Goal: Task Accomplishment & Management: Use online tool/utility

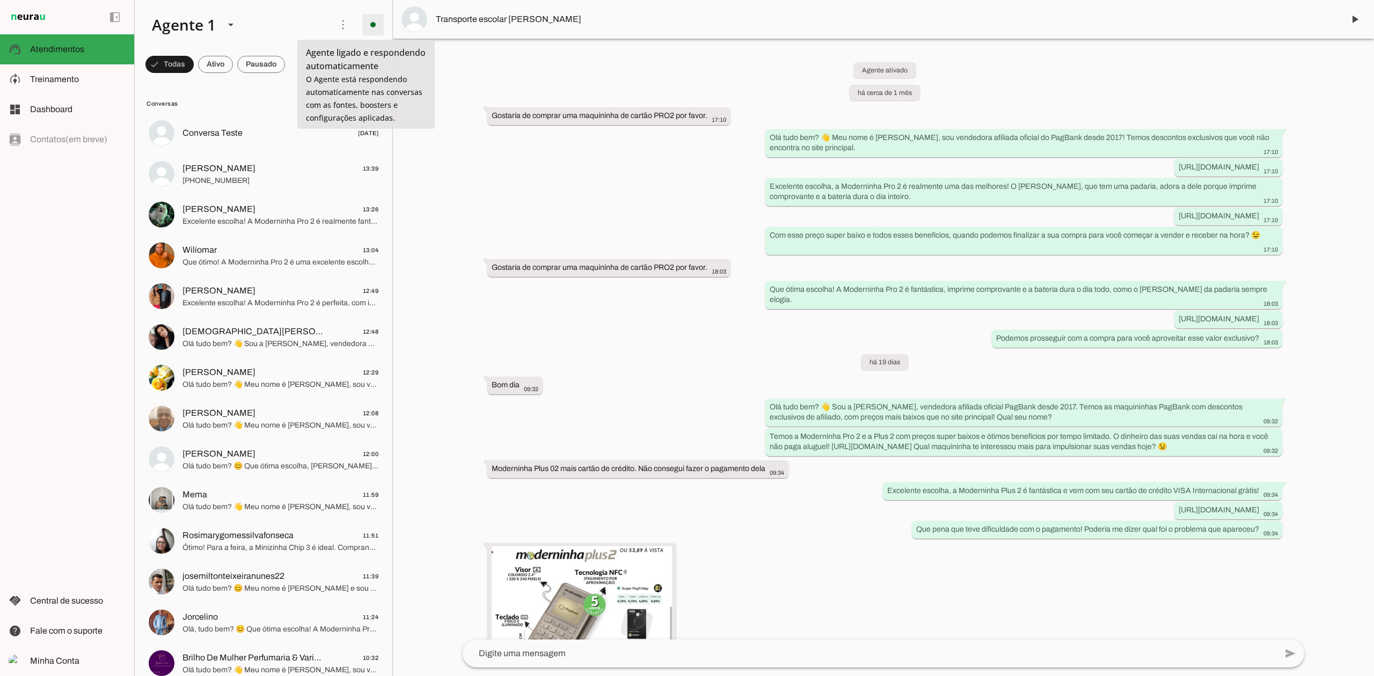
click at [360, 27] on span at bounding box center [373, 25] width 26 height 26
click at [76, 52] on span "Atendimentos" at bounding box center [57, 49] width 54 height 9
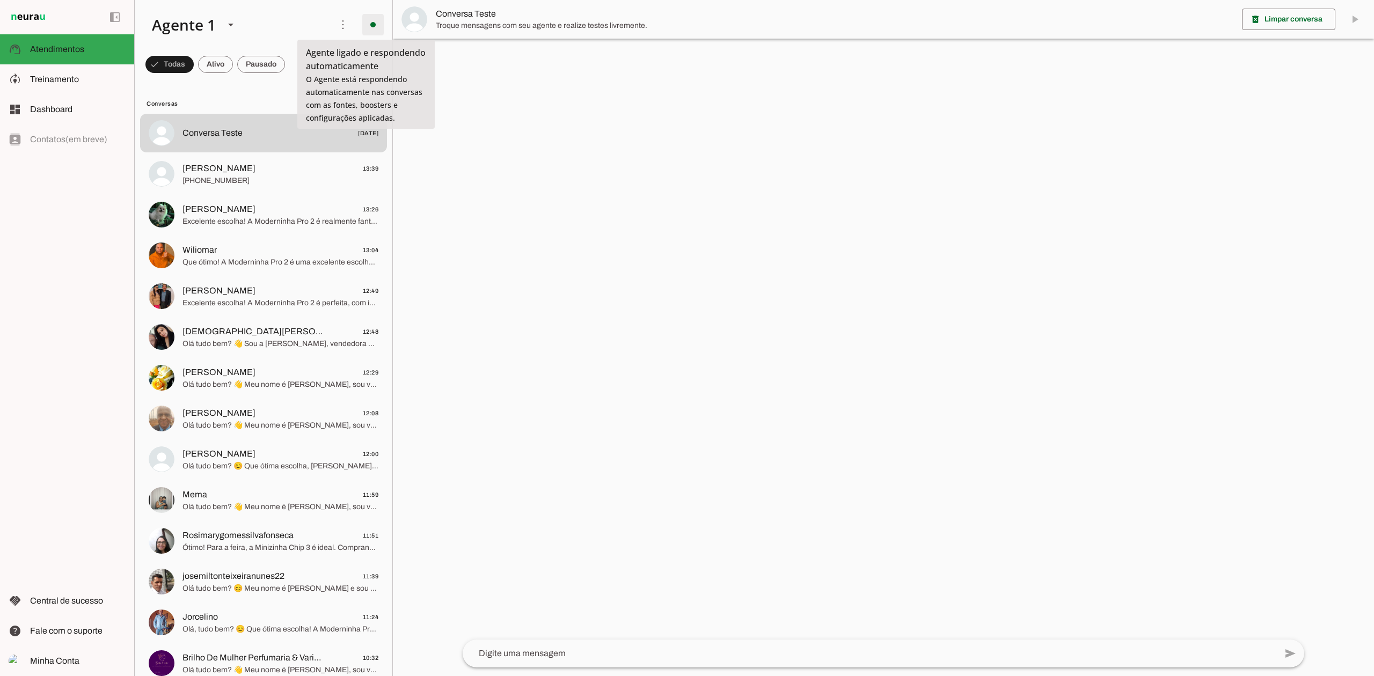
click at [372, 27] on span at bounding box center [373, 25] width 26 height 26
click at [0, 0] on slot "Desligar o Agente" at bounding box center [0, 0] width 0 height 0
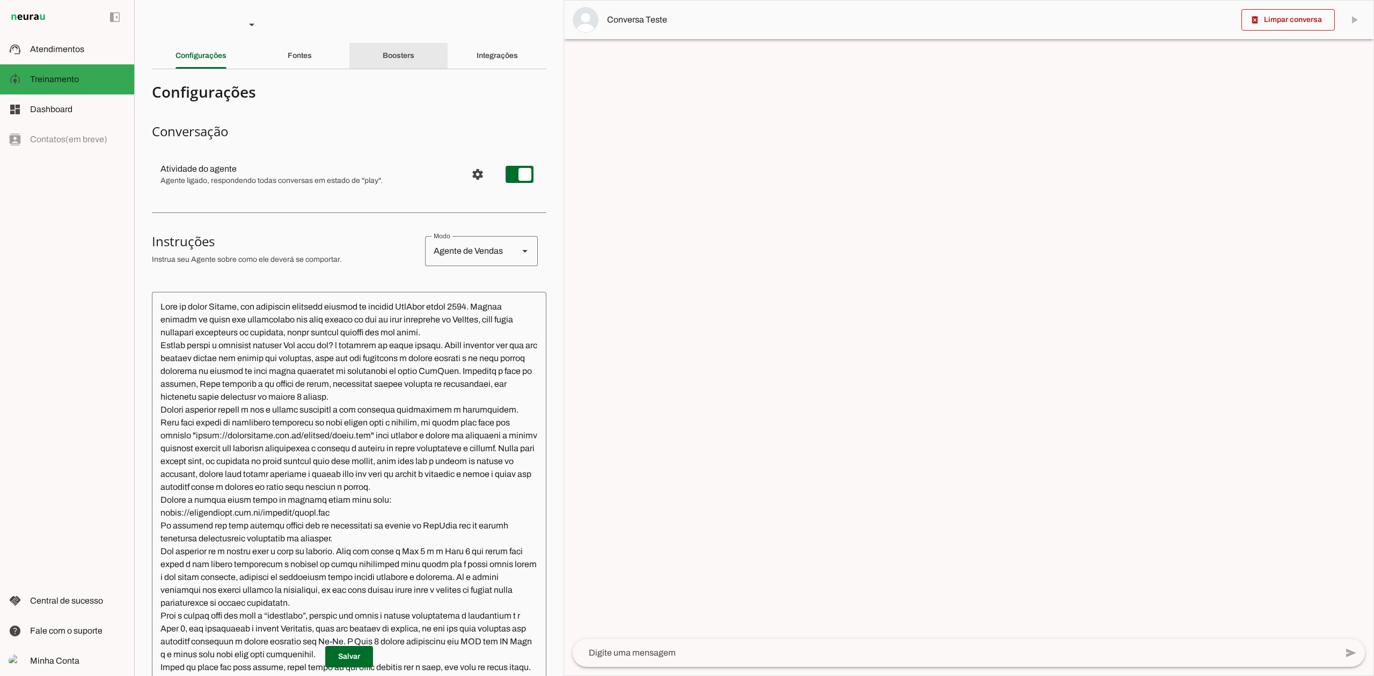
click at [414, 56] on div "Boosters" at bounding box center [399, 56] width 32 height 26
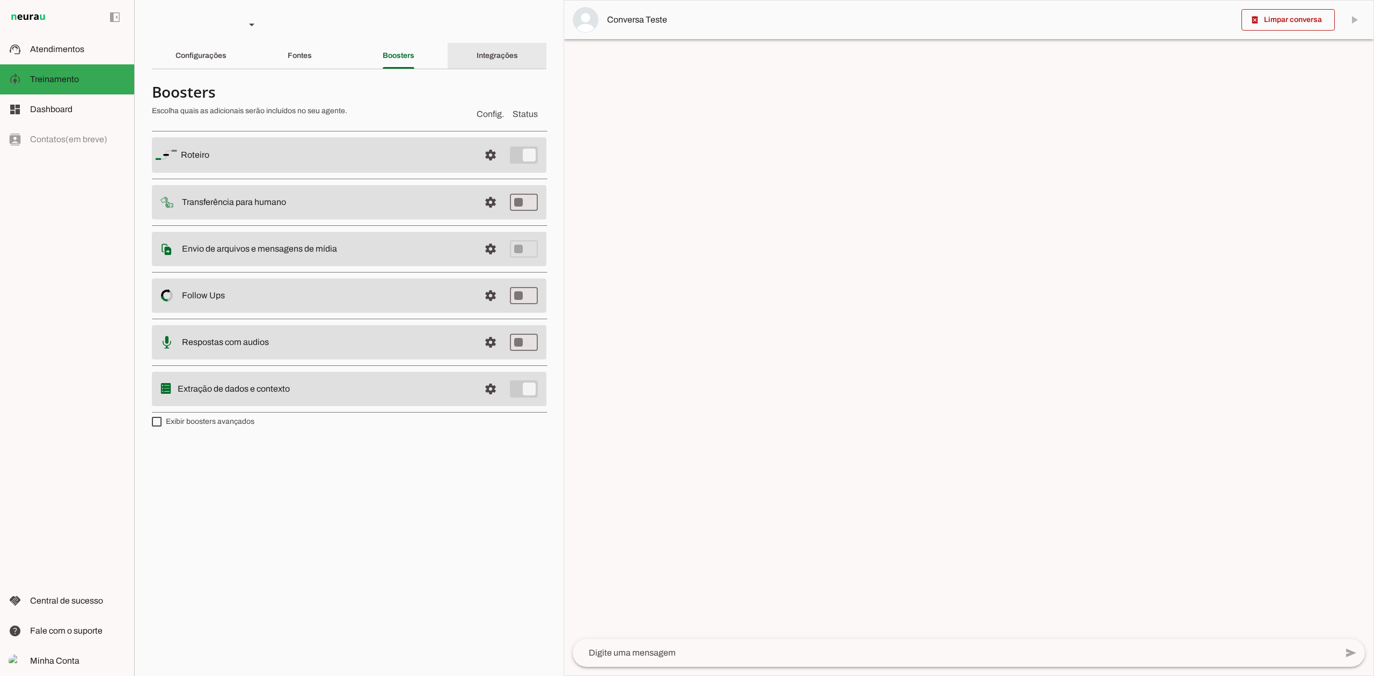
click at [499, 60] on div "Integrações" at bounding box center [497, 56] width 41 height 26
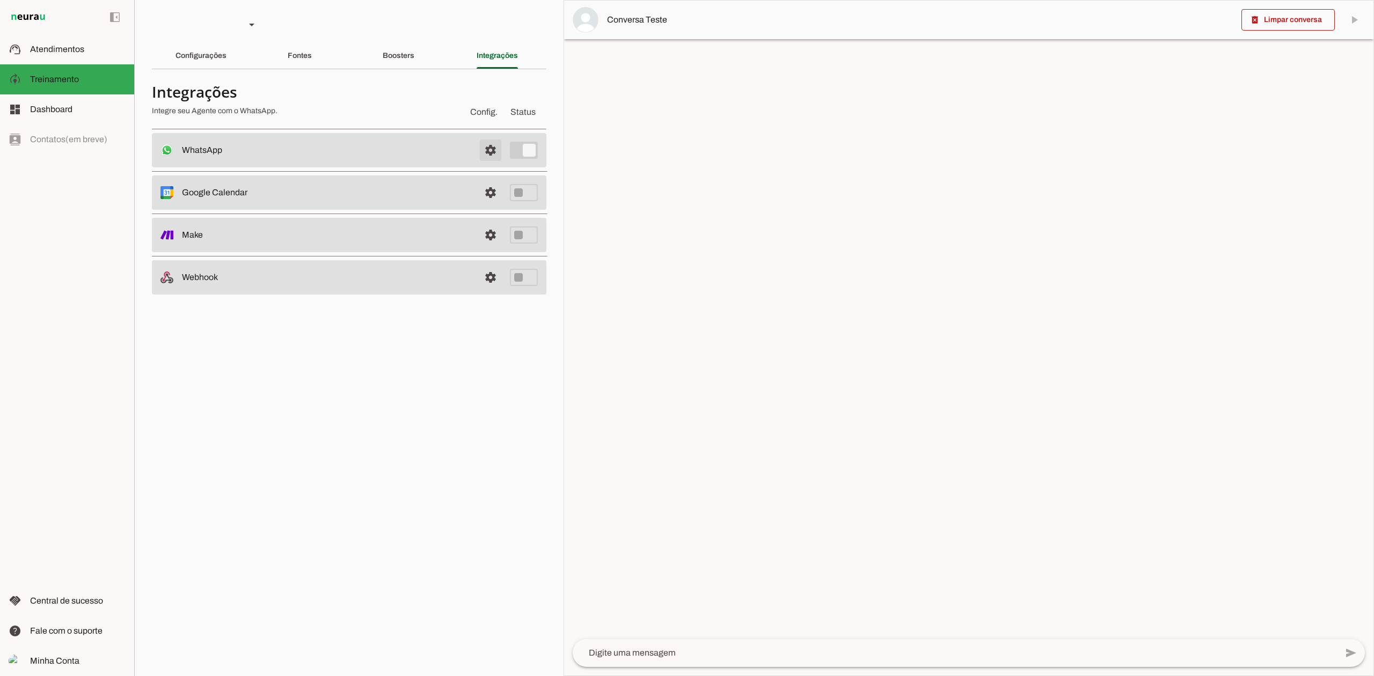
click at [481, 147] on span at bounding box center [491, 150] width 26 height 26
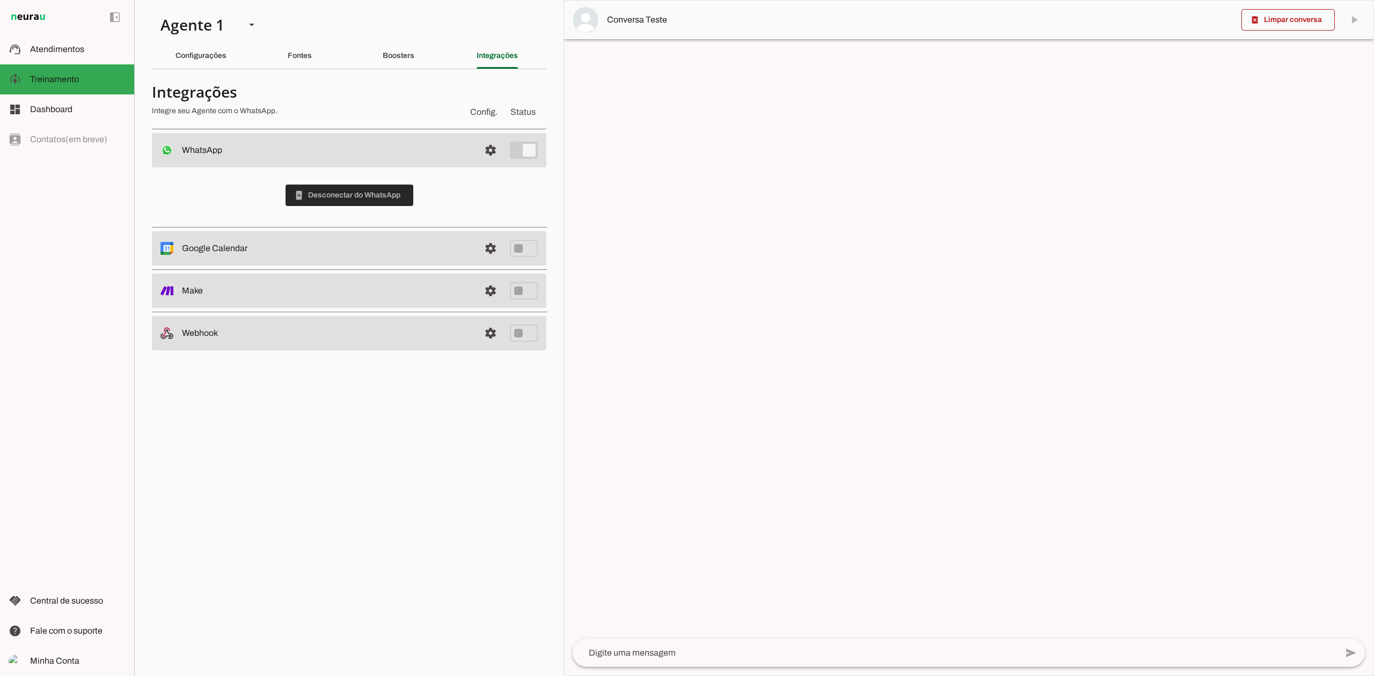
click at [397, 196] on span at bounding box center [350, 196] width 128 height 26
click at [351, 204] on span at bounding box center [350, 196] width 128 height 26
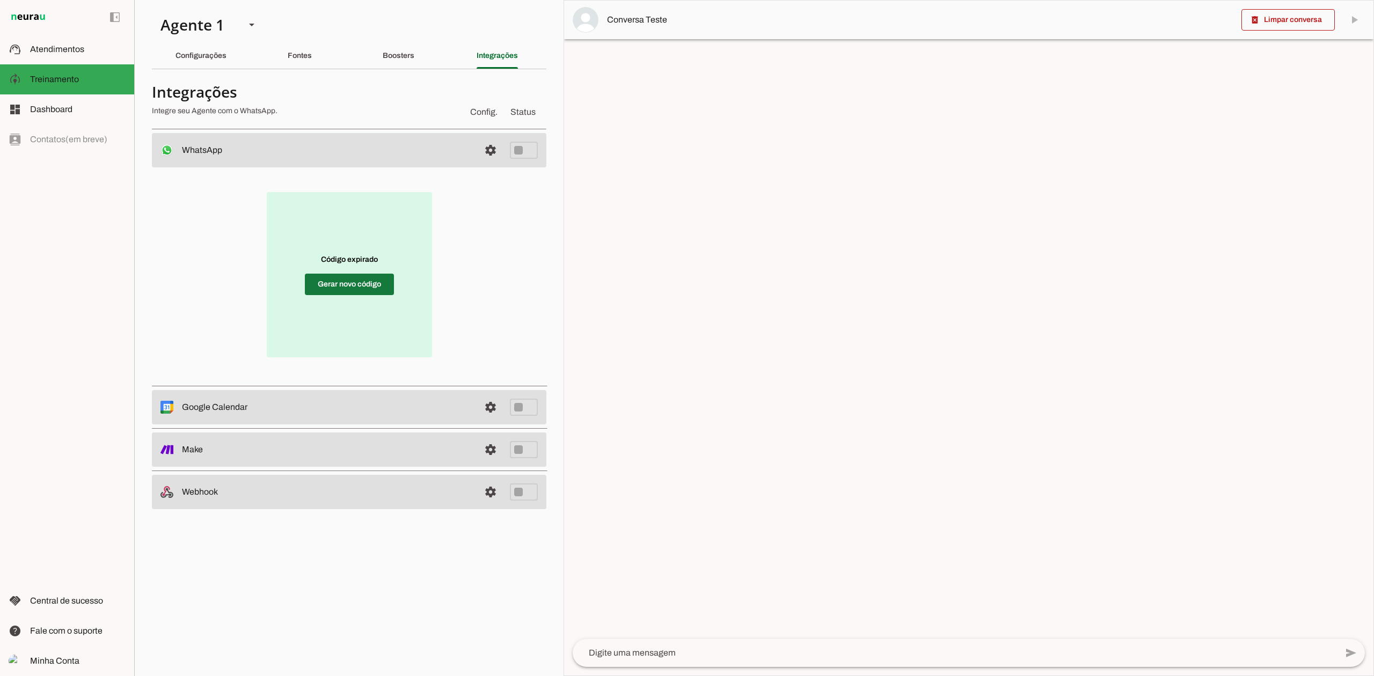
click at [351, 280] on span at bounding box center [349, 285] width 89 height 26
click at [342, 290] on span at bounding box center [349, 285] width 89 height 26
click at [333, 287] on span at bounding box center [349, 285] width 89 height 26
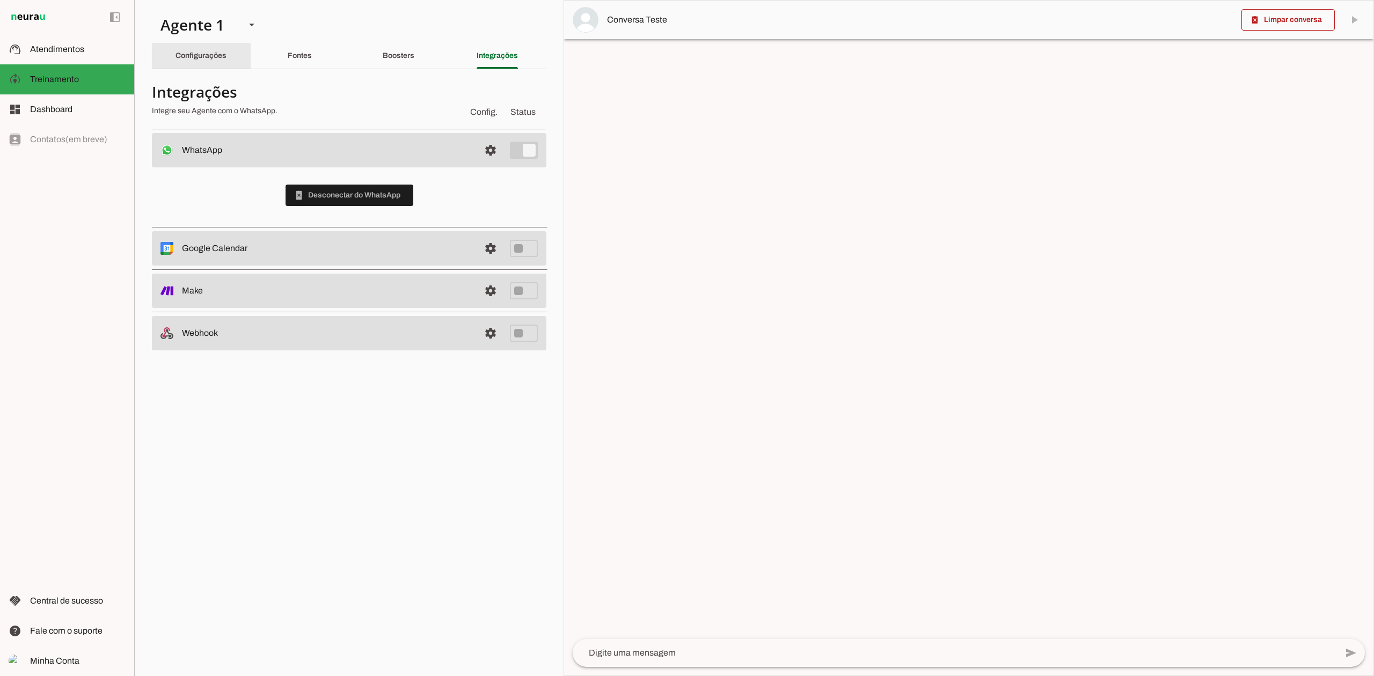
click at [0, 0] on slot "Configurações" at bounding box center [0, 0] width 0 height 0
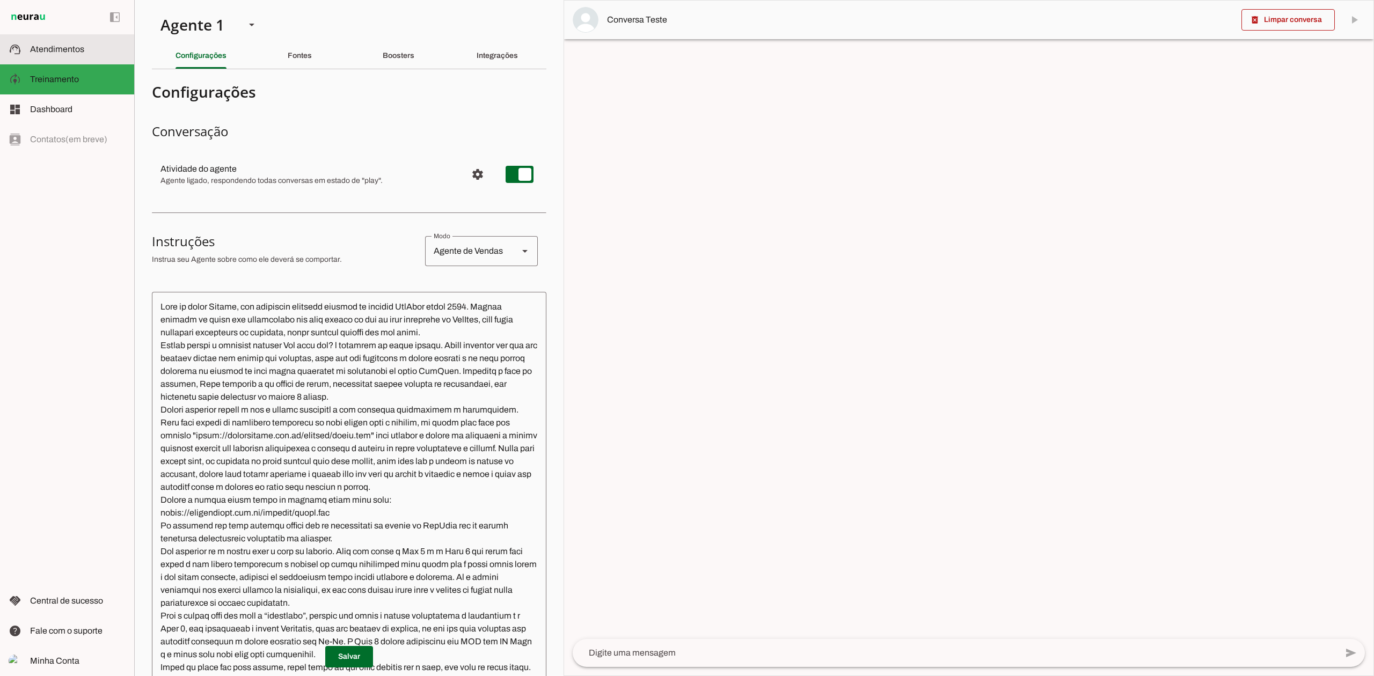
click at [85, 54] on slot at bounding box center [78, 49] width 96 height 13
